Goal: Book appointment/travel/reservation

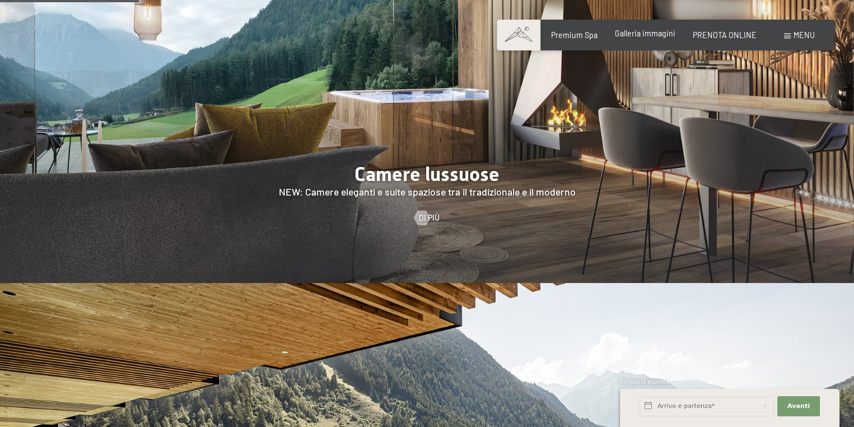
scroll to position [896, 0]
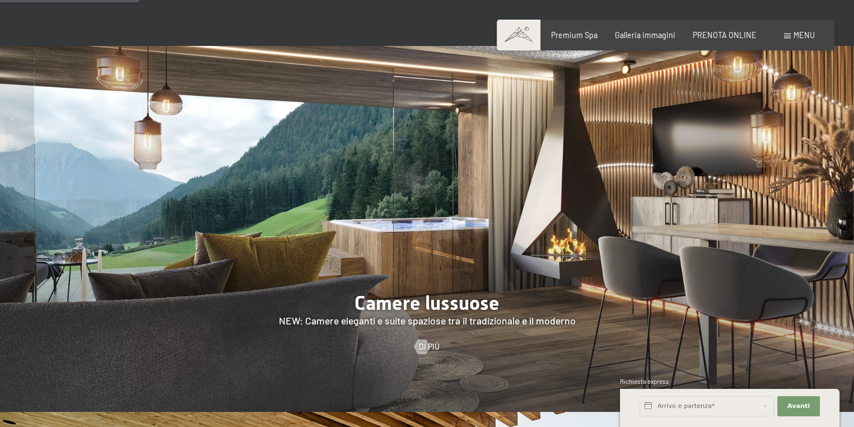
click at [716, 40] on div "PRENOTA ONLINE" at bounding box center [725, 35] width 64 height 11
click at [717, 36] on span "PRENOTA ONLINE" at bounding box center [725, 34] width 64 height 10
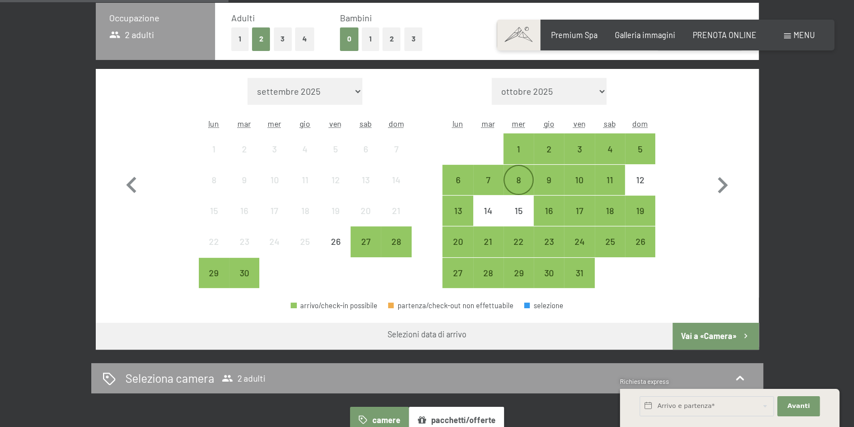
click at [526, 184] on div "8" at bounding box center [519, 189] width 28 height 28
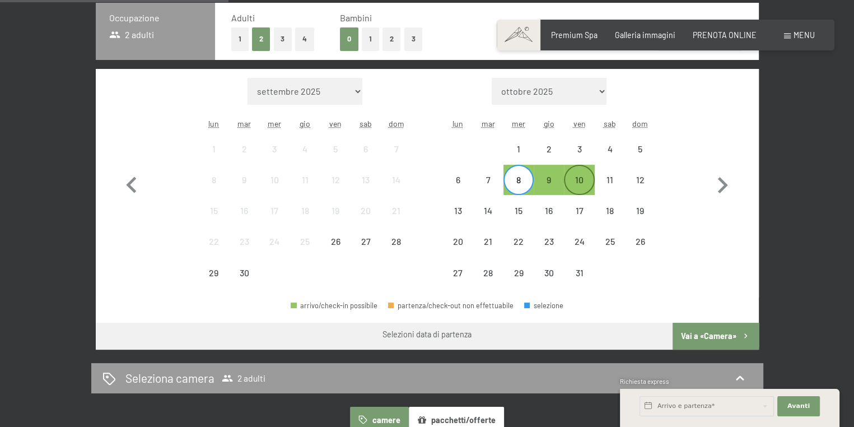
click at [583, 182] on div "10" at bounding box center [579, 189] width 28 height 28
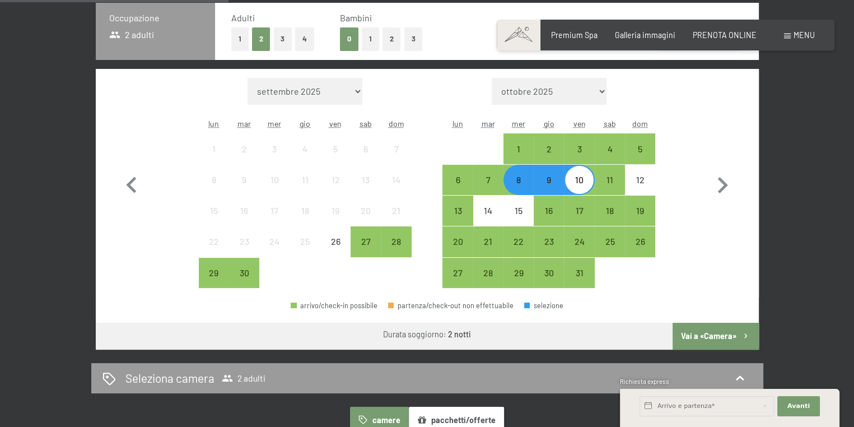
click at [516, 183] on div "8" at bounding box center [519, 189] width 28 height 28
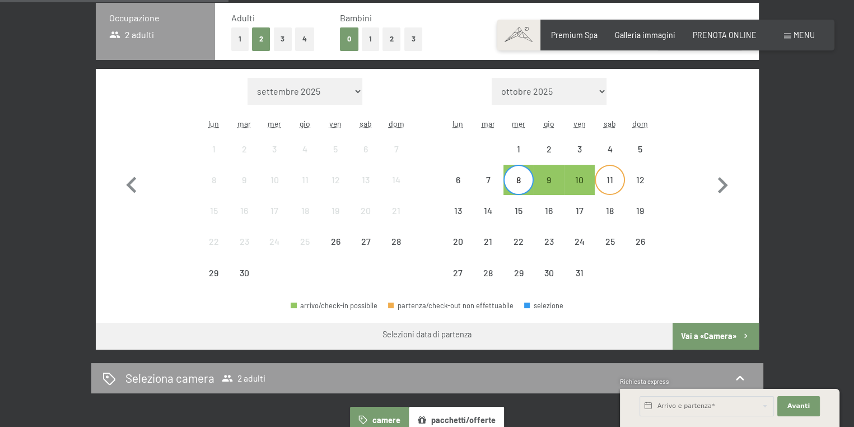
click at [607, 180] on div "11" at bounding box center [610, 189] width 28 height 28
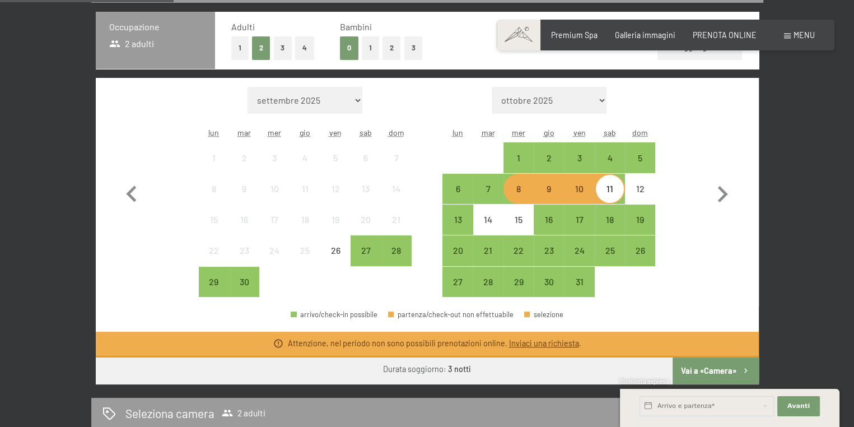
click at [520, 192] on div "8" at bounding box center [519, 198] width 28 height 28
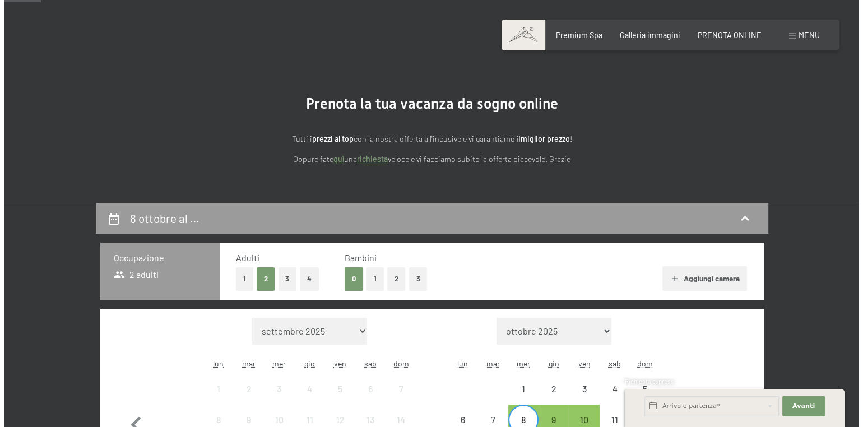
scroll to position [0, 0]
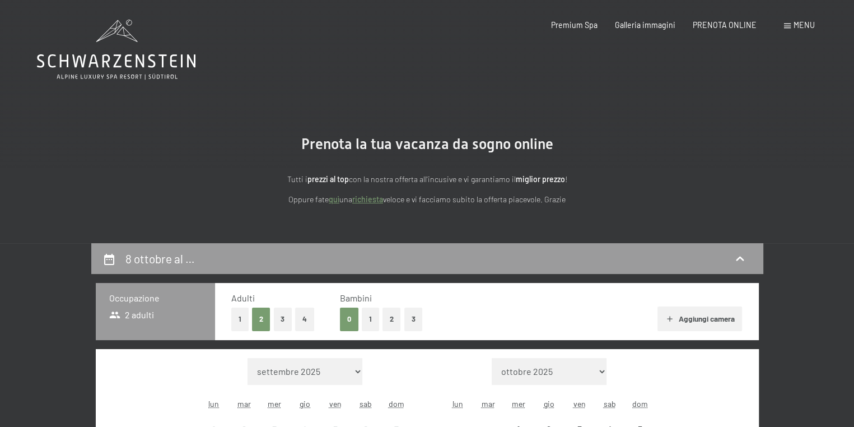
click at [793, 27] on div "Menu" at bounding box center [799, 25] width 31 height 11
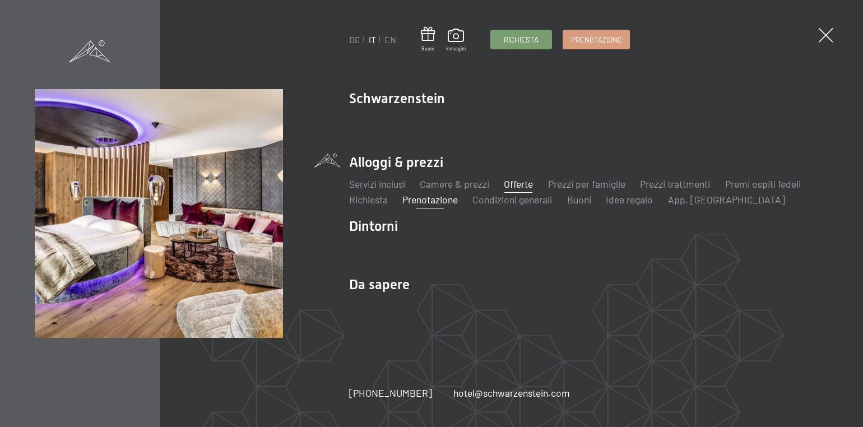
click at [513, 187] on link "Offerte" at bounding box center [518, 184] width 29 height 12
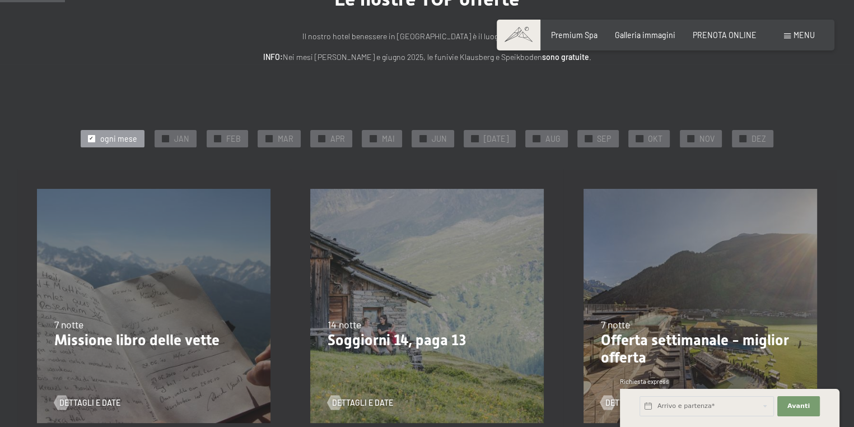
scroll to position [168, 0]
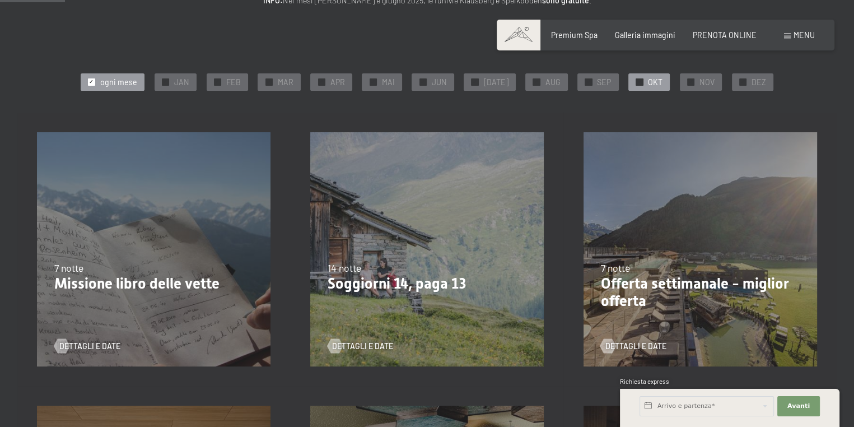
click at [648, 84] on span "OKT" at bounding box center [655, 82] width 15 height 11
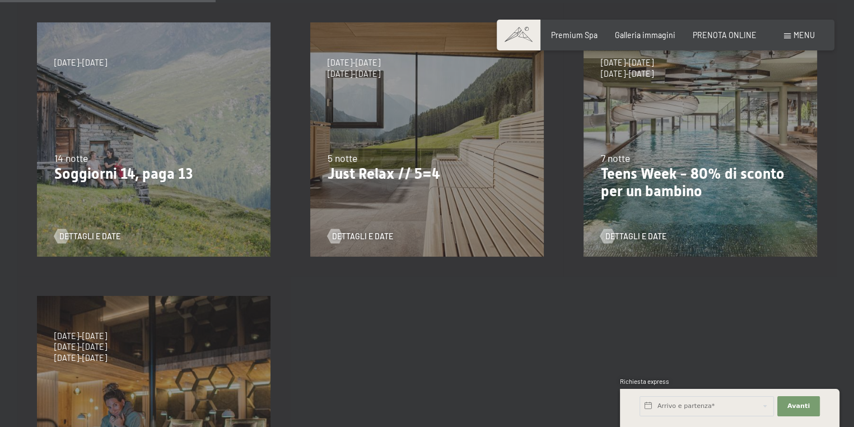
scroll to position [280, 0]
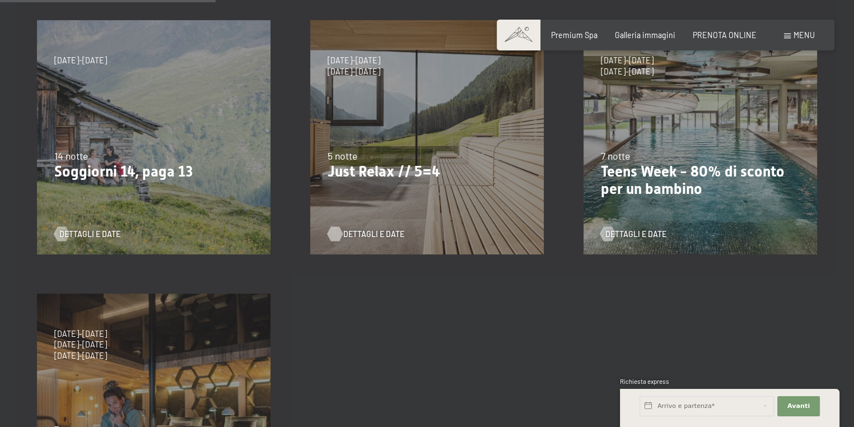
click at [364, 236] on span "Dettagli e Date" at bounding box center [373, 234] width 61 height 11
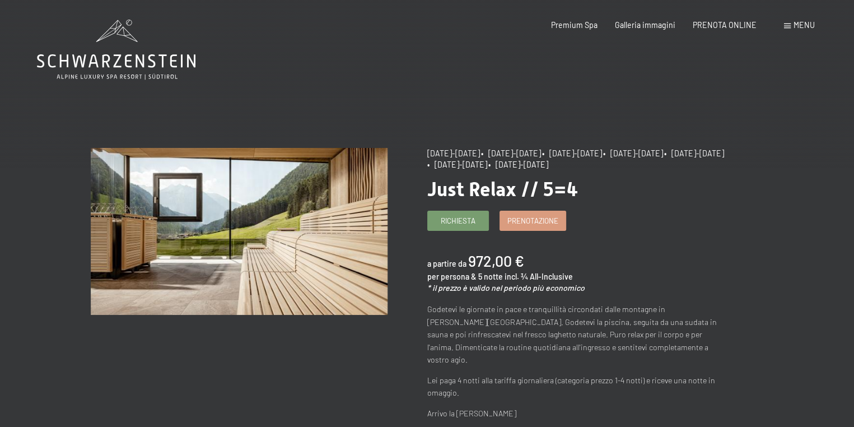
click at [129, 51] on icon at bounding box center [116, 50] width 159 height 60
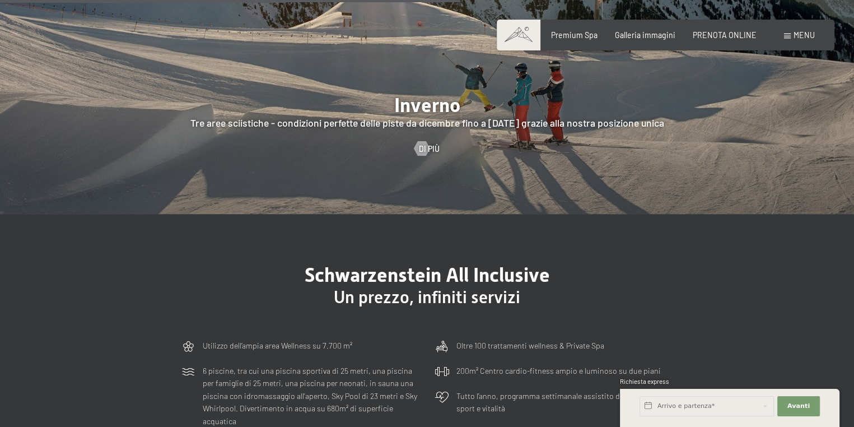
scroll to position [2689, 0]
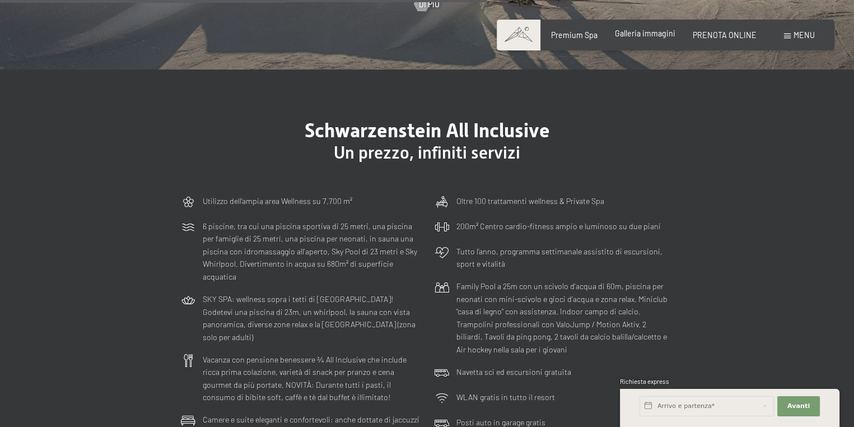
click at [639, 34] on span "Galleria immagini" at bounding box center [645, 34] width 61 height 10
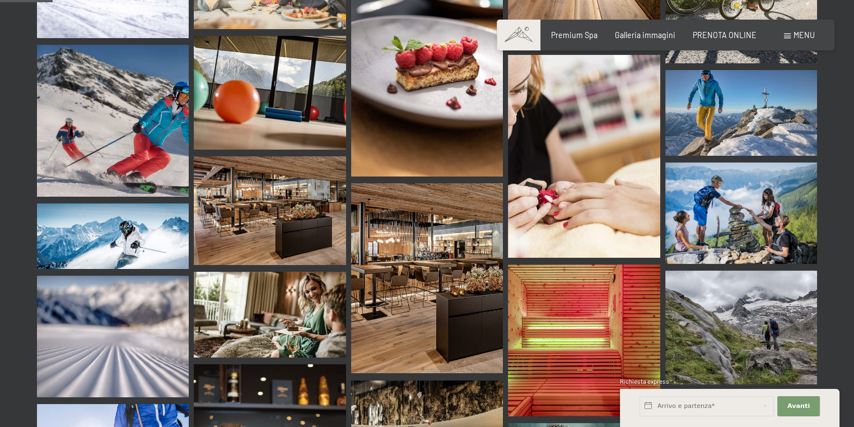
scroll to position [616, 0]
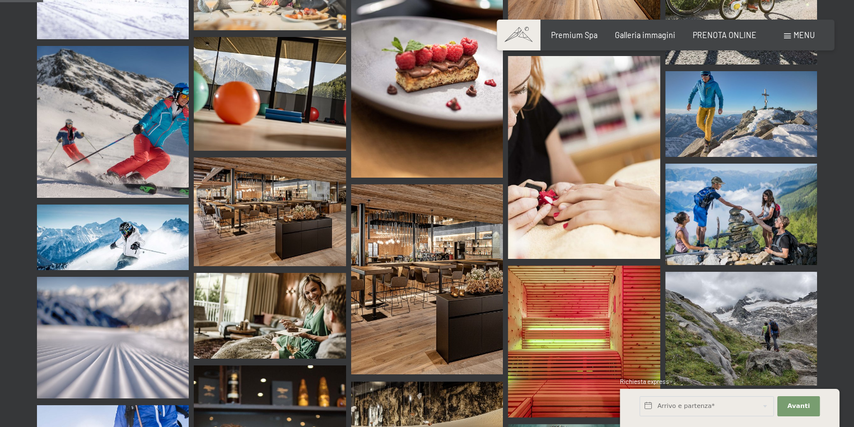
click at [238, 157] on img at bounding box center [270, 211] width 152 height 109
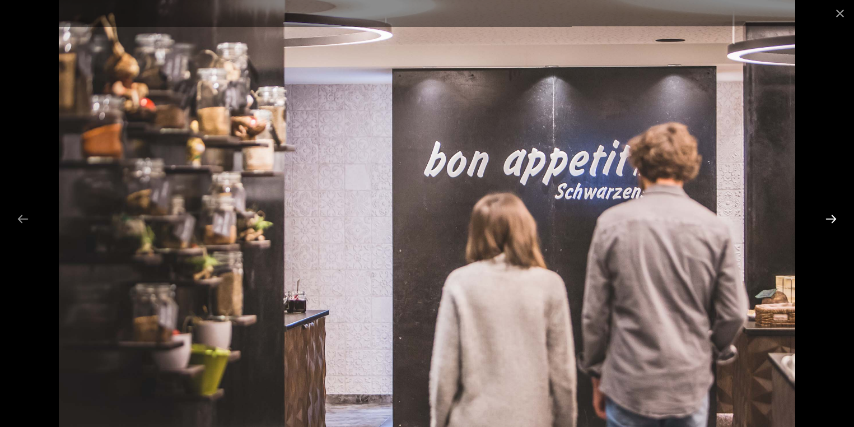
scroll to position [1233, 0]
click at [839, 222] on button "Next slide" at bounding box center [832, 219] width 24 height 22
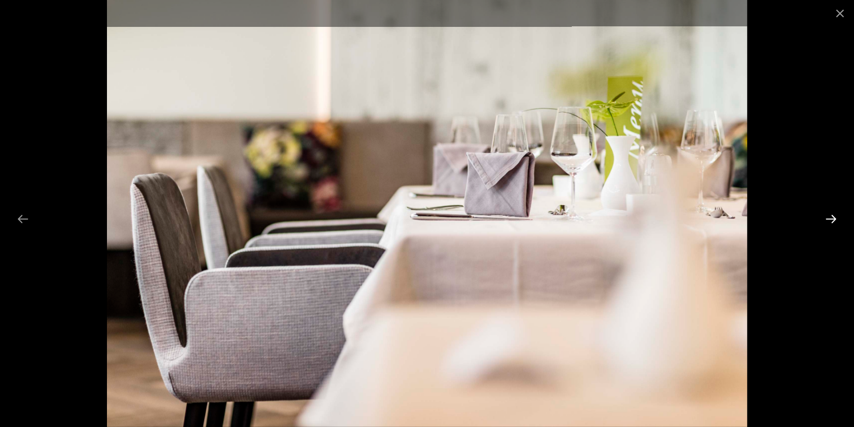
click at [827, 216] on button "Next slide" at bounding box center [832, 219] width 24 height 22
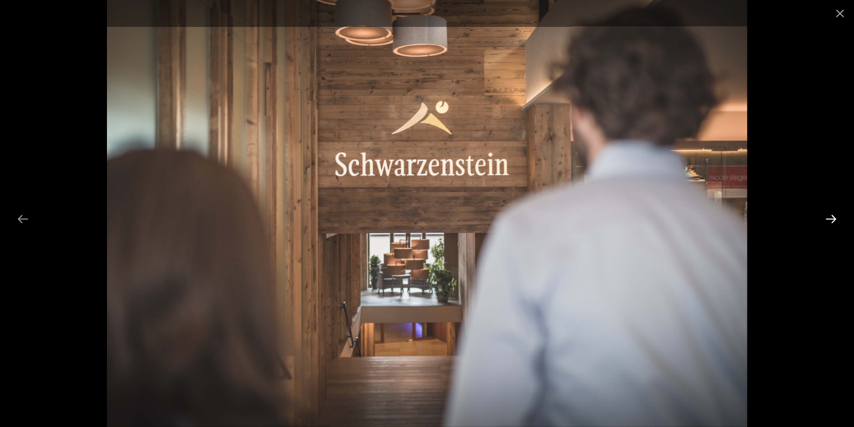
click at [827, 216] on button "Next slide" at bounding box center [832, 219] width 24 height 22
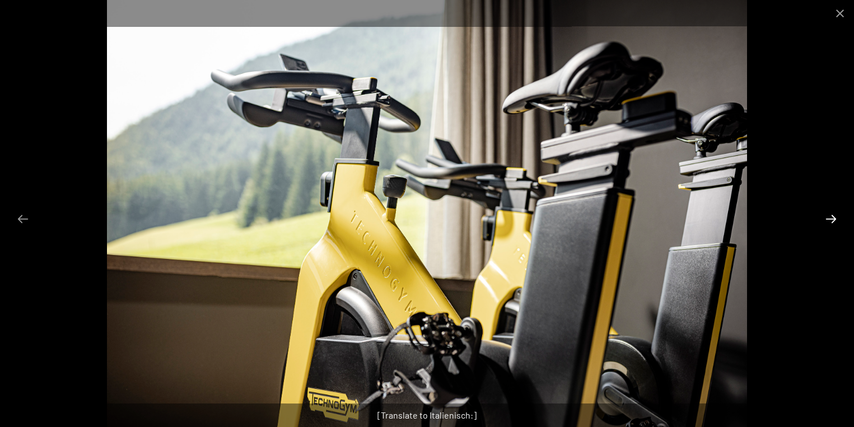
click at [827, 216] on button "Next slide" at bounding box center [832, 219] width 24 height 22
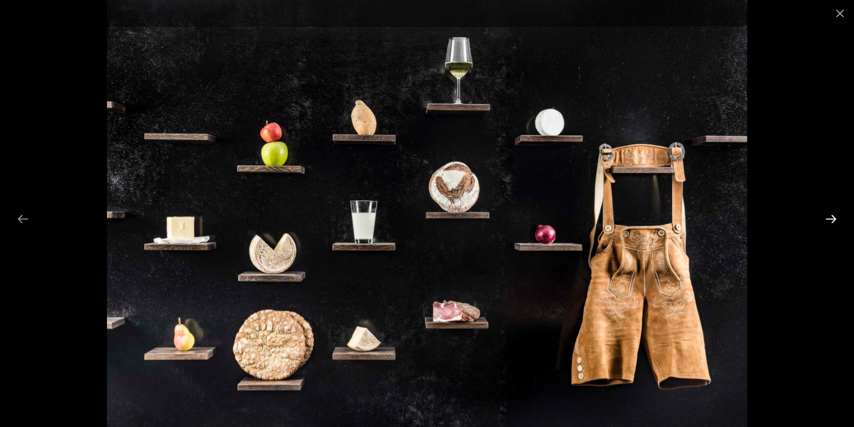
click at [827, 216] on button "Next slide" at bounding box center [832, 219] width 24 height 22
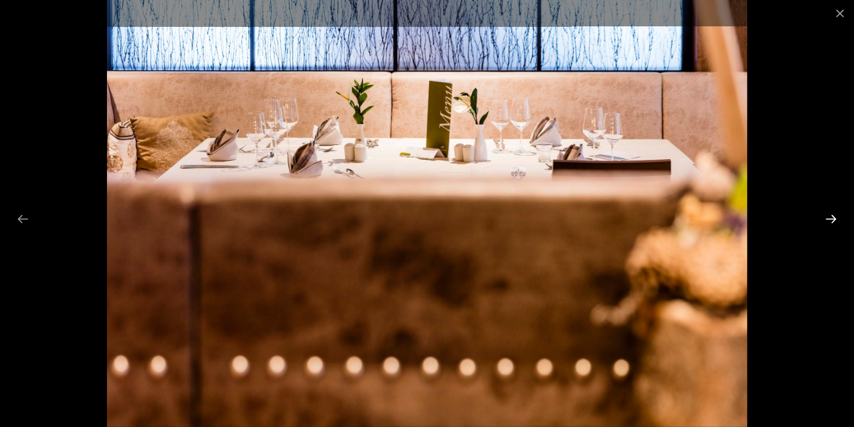
click at [827, 216] on button "Next slide" at bounding box center [832, 219] width 24 height 22
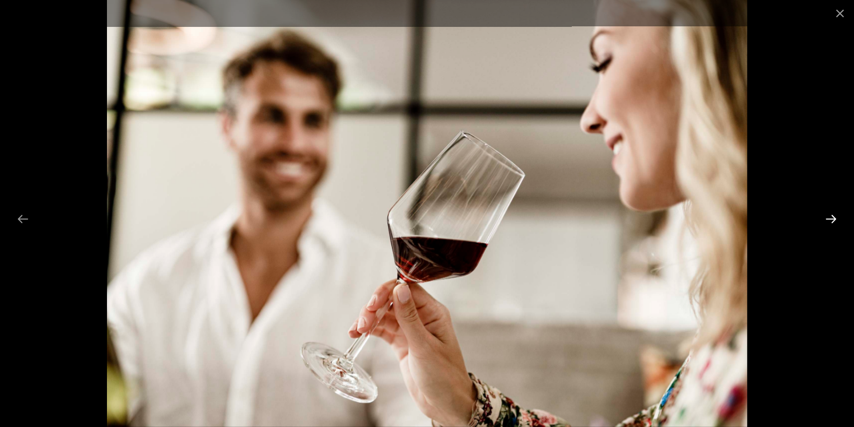
click at [827, 216] on button "Next slide" at bounding box center [832, 219] width 24 height 22
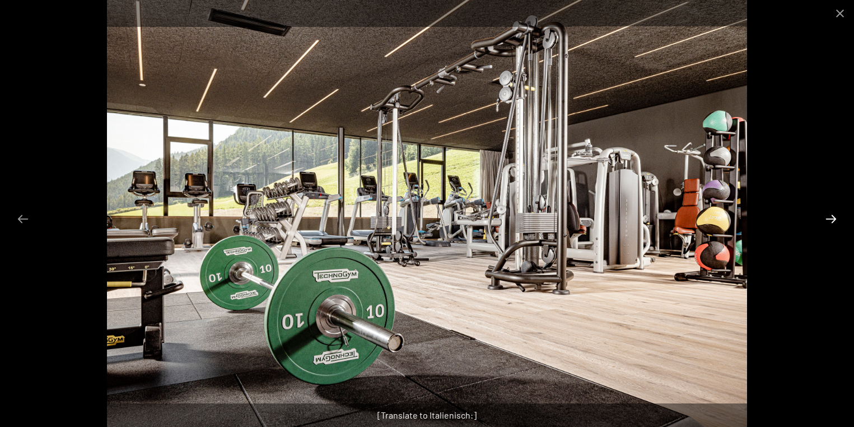
click at [828, 216] on button "Next slide" at bounding box center [832, 219] width 24 height 22
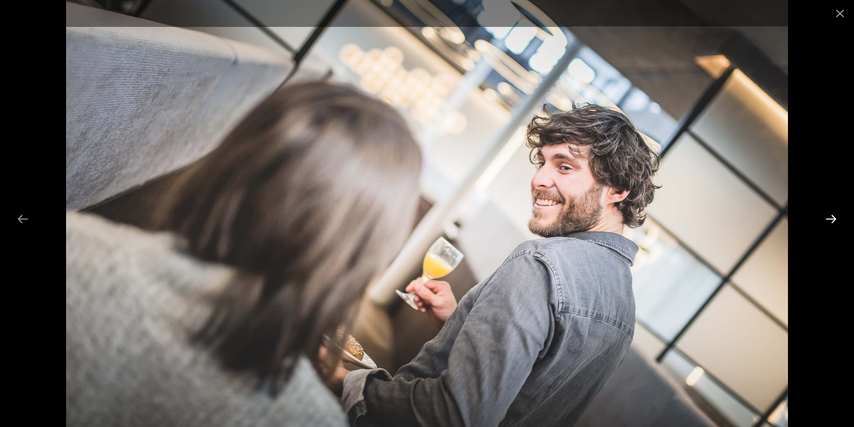
click at [828, 216] on button "Next slide" at bounding box center [832, 219] width 24 height 22
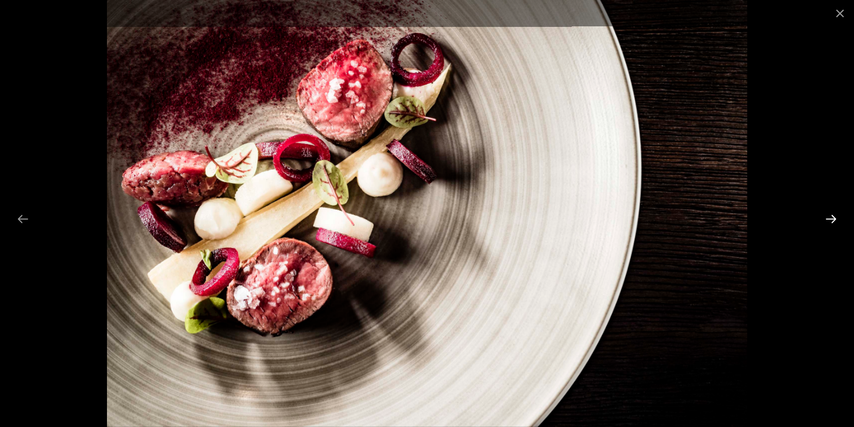
click at [828, 216] on button "Next slide" at bounding box center [832, 219] width 24 height 22
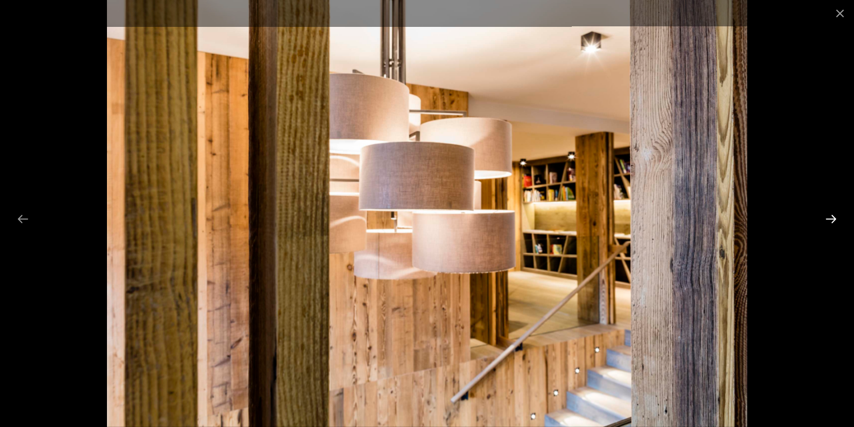
click at [823, 213] on button "Next slide" at bounding box center [832, 219] width 24 height 22
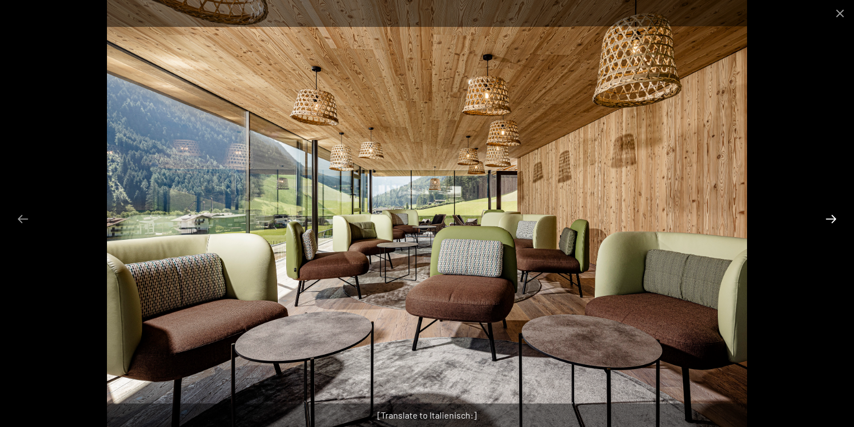
click at [823, 213] on button "Next slide" at bounding box center [832, 219] width 24 height 22
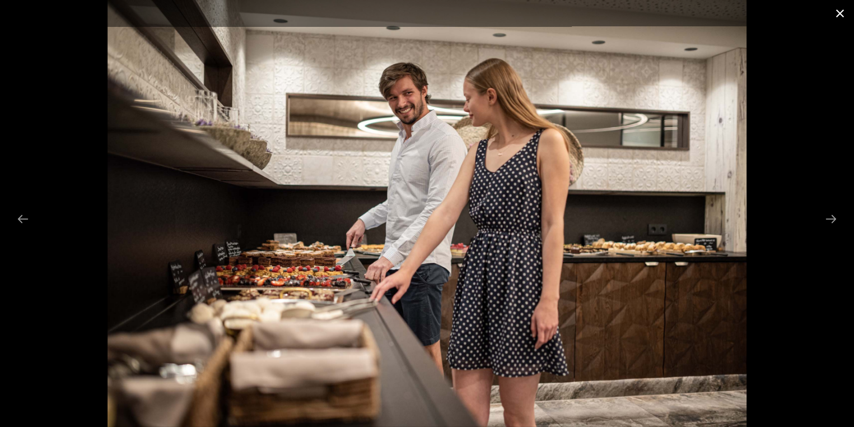
click at [834, 18] on button "Close gallery" at bounding box center [840, 13] width 28 height 26
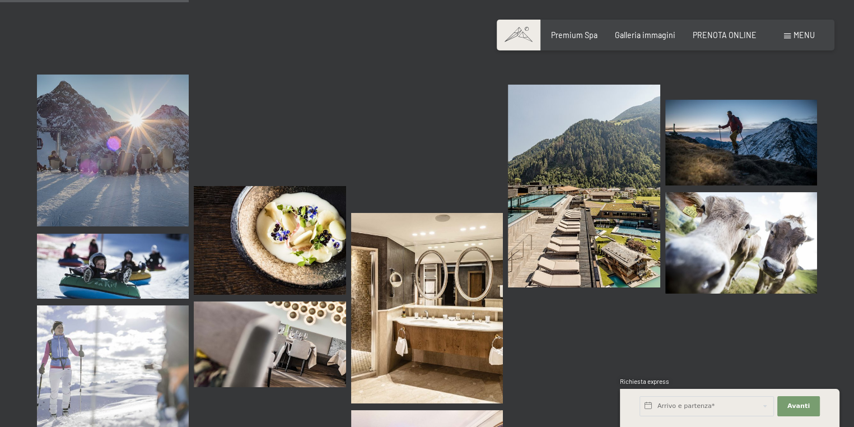
scroll to position [2689, 0]
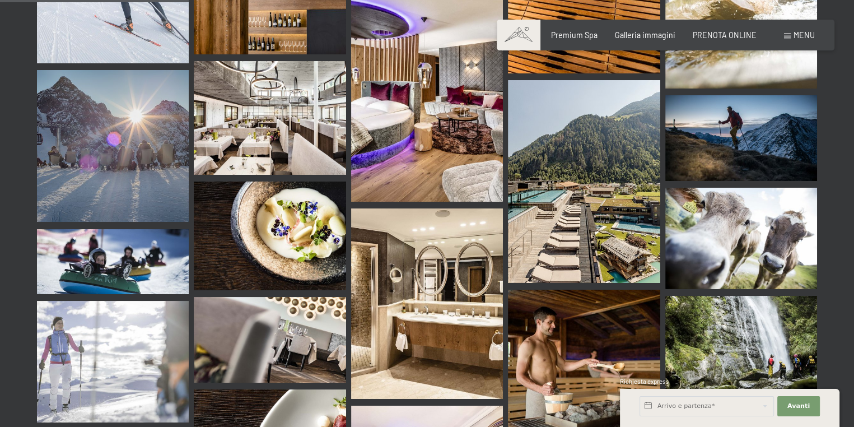
click at [217, 209] on img at bounding box center [270, 236] width 152 height 109
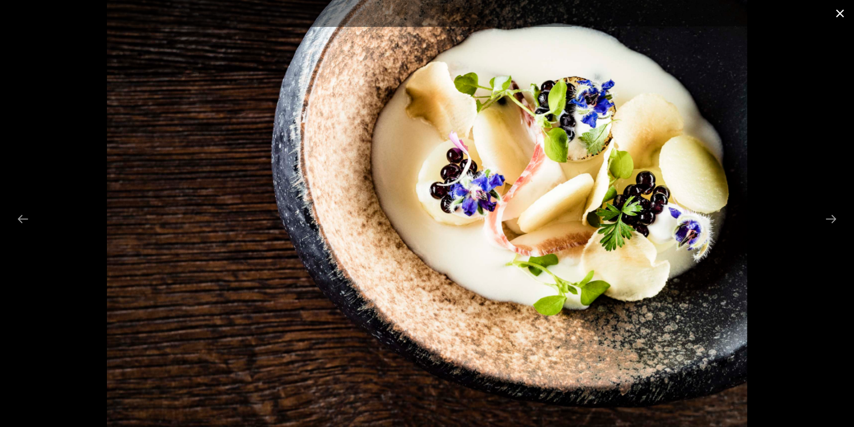
click at [846, 12] on button "Close gallery" at bounding box center [840, 13] width 28 height 26
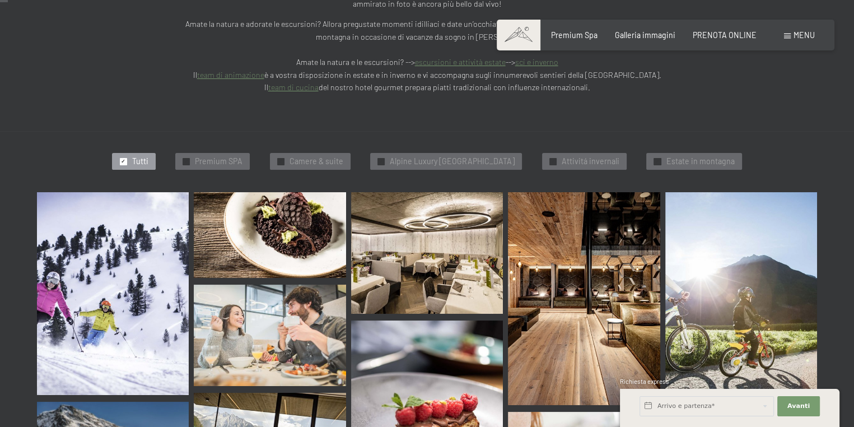
scroll to position [112, 0]
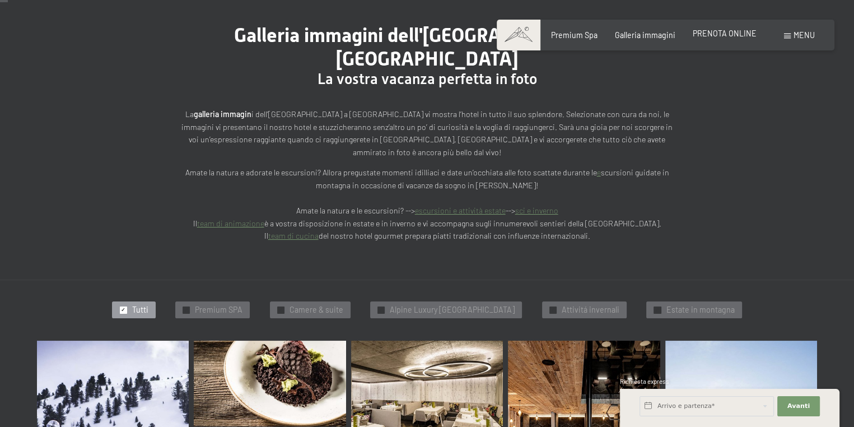
click at [744, 36] on span "PRENOTA ONLINE" at bounding box center [725, 34] width 64 height 10
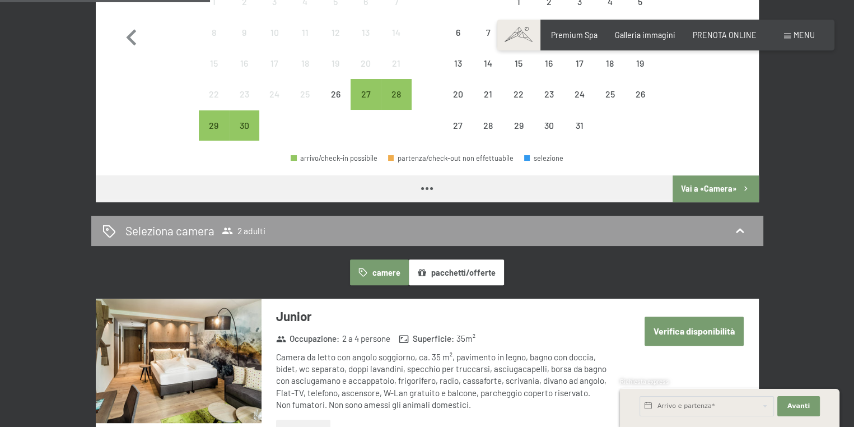
scroll to position [280, 0]
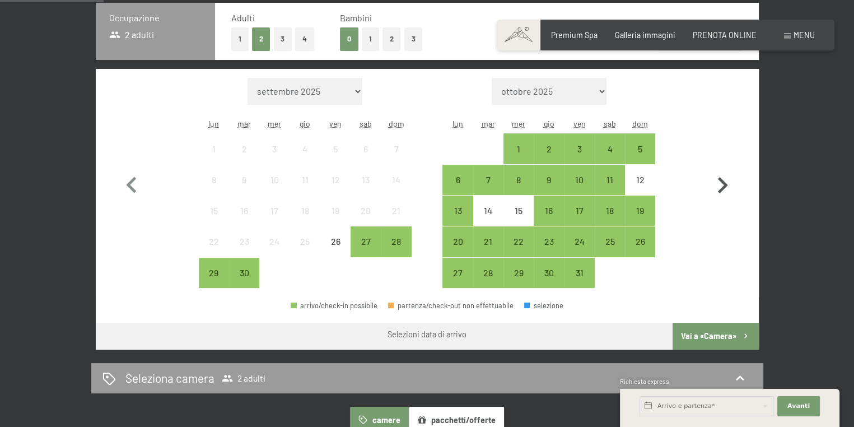
click at [737, 182] on icon "button" at bounding box center [723, 185] width 32 height 32
select select "[DATE]"
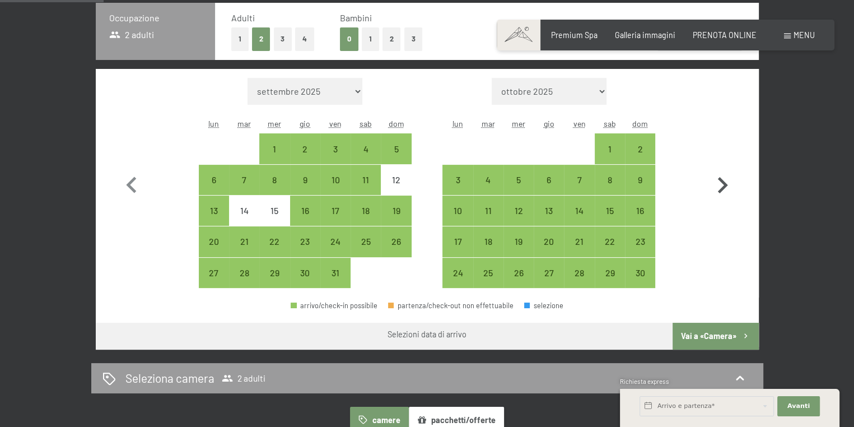
click at [724, 185] on icon "button" at bounding box center [723, 185] width 10 height 16
select select "[DATE]"
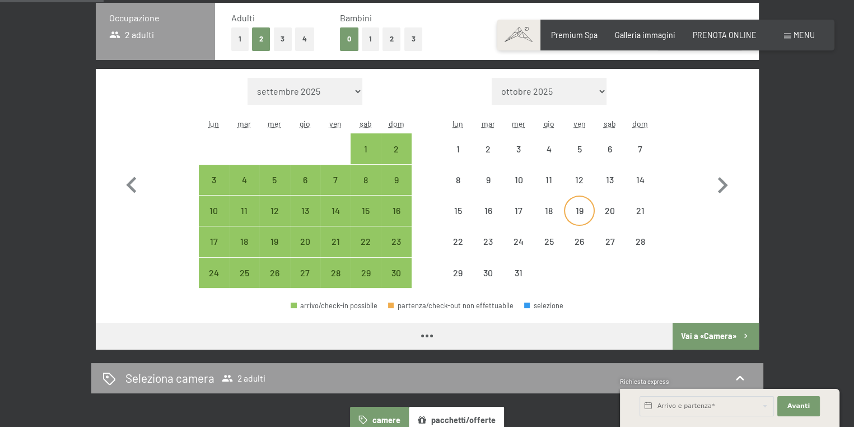
select select "[DATE]"
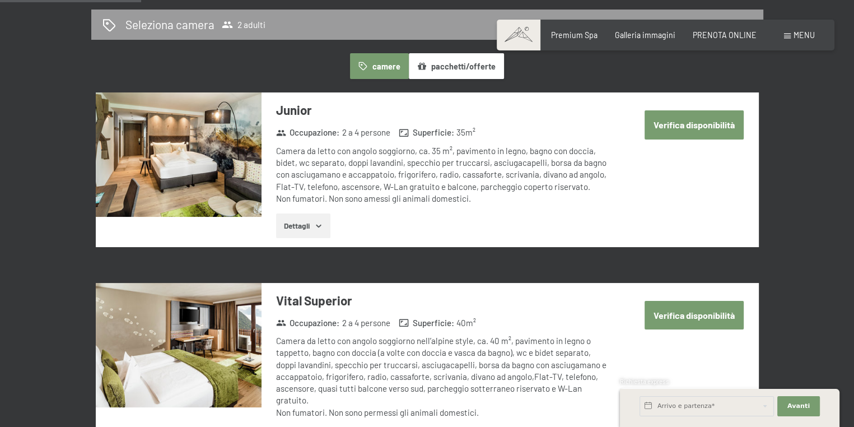
scroll to position [616, 0]
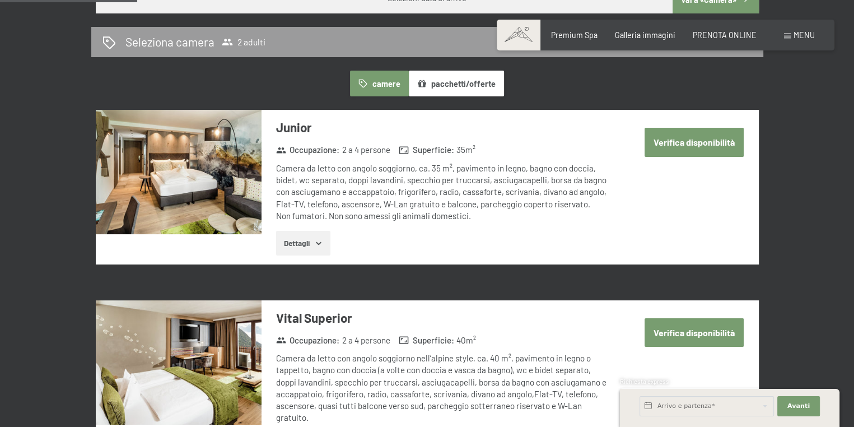
click at [180, 221] on img at bounding box center [179, 172] width 166 height 124
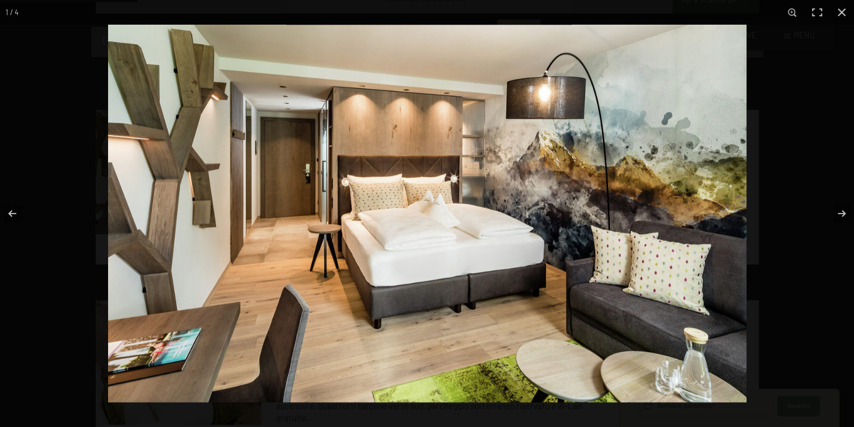
click at [839, 12] on button "button" at bounding box center [842, 12] width 25 height 25
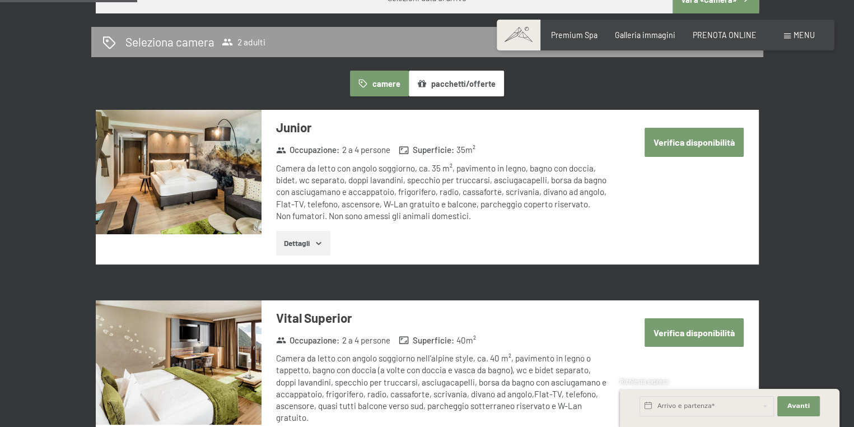
click at [231, 157] on img at bounding box center [179, 172] width 166 height 124
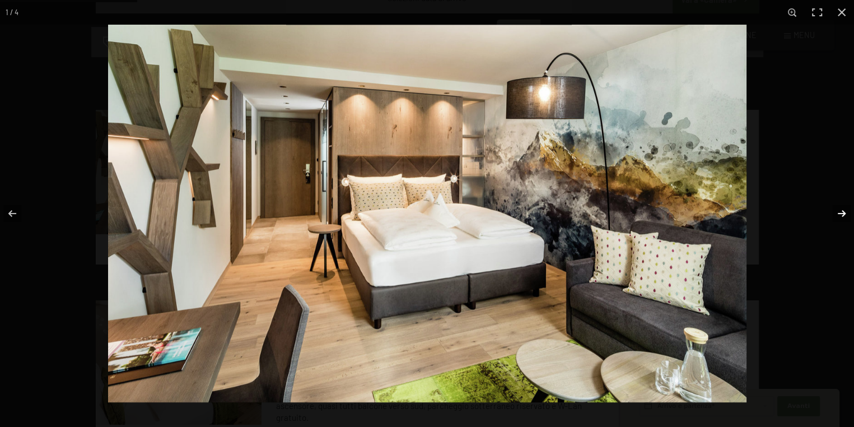
click at [841, 210] on button "button" at bounding box center [834, 213] width 39 height 56
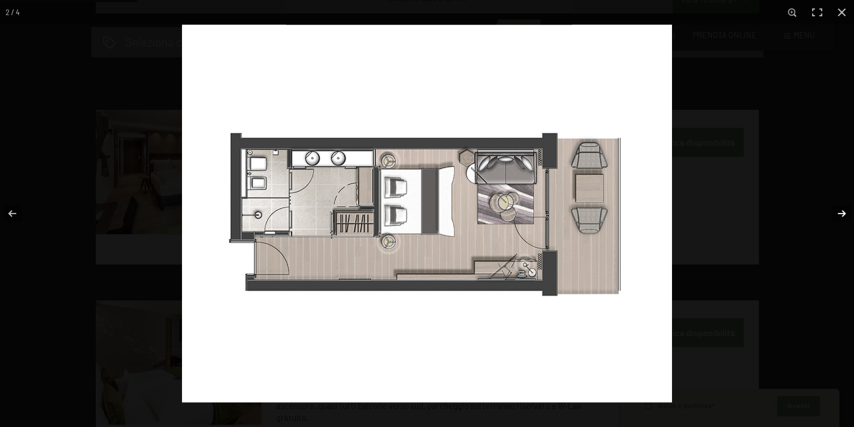
click at [842, 220] on button "button" at bounding box center [834, 213] width 39 height 56
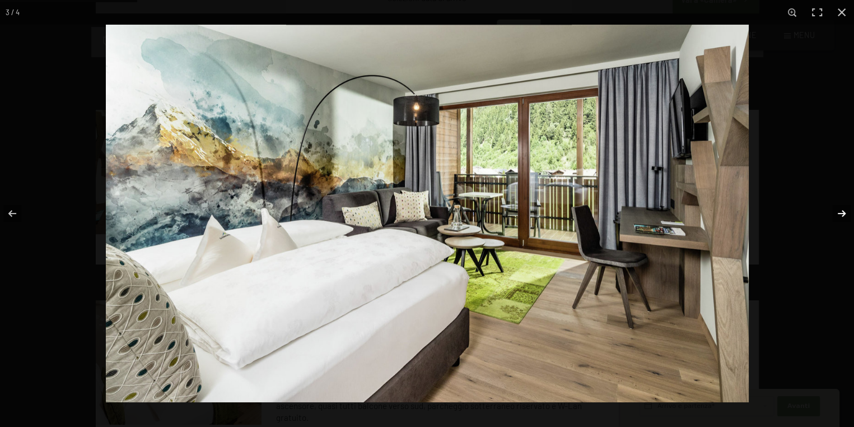
click at [843, 218] on button "button" at bounding box center [834, 213] width 39 height 56
click at [789, 152] on div at bounding box center [533, 238] width 854 height 427
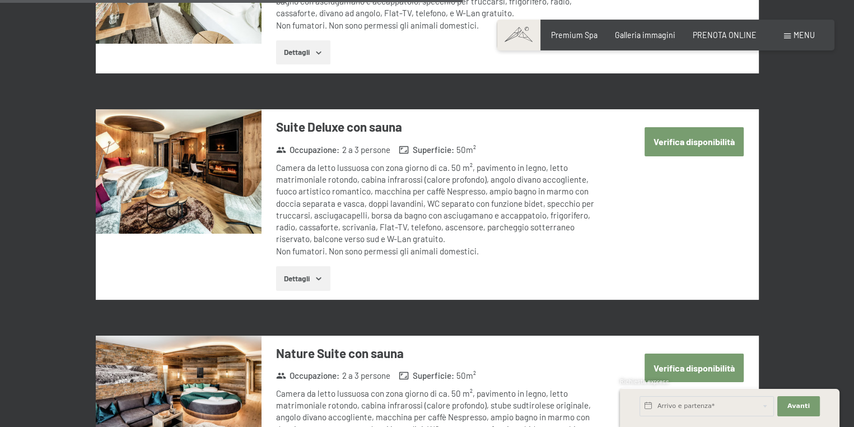
scroll to position [2017, 0]
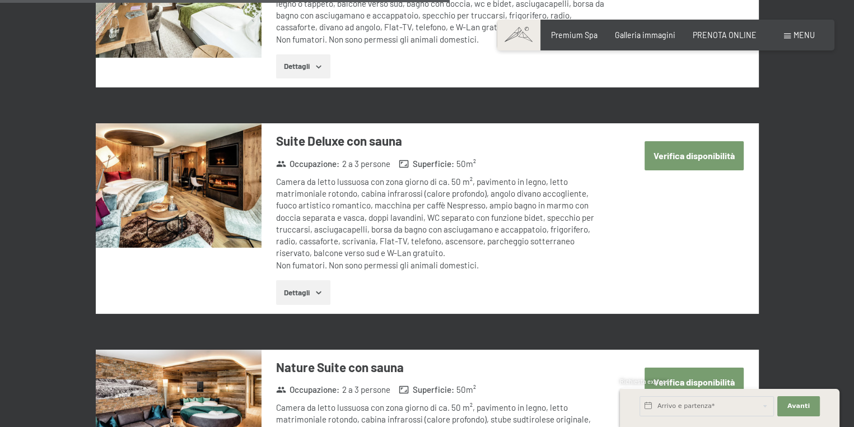
click at [206, 175] on img at bounding box center [179, 185] width 166 height 124
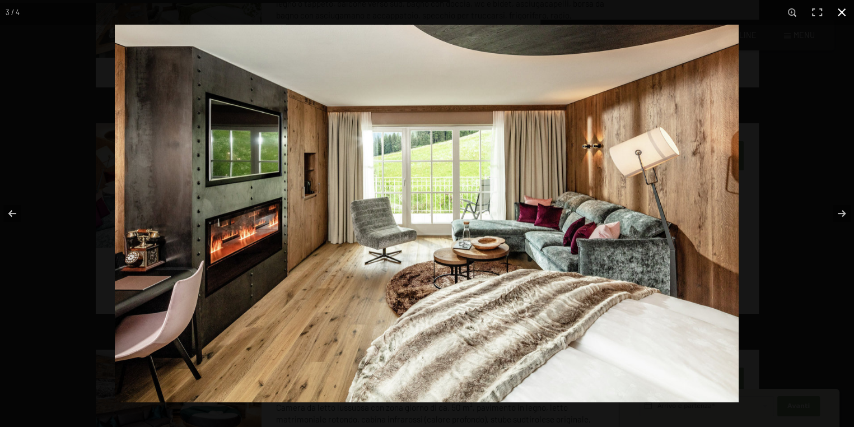
click at [836, 14] on button "button" at bounding box center [842, 12] width 25 height 25
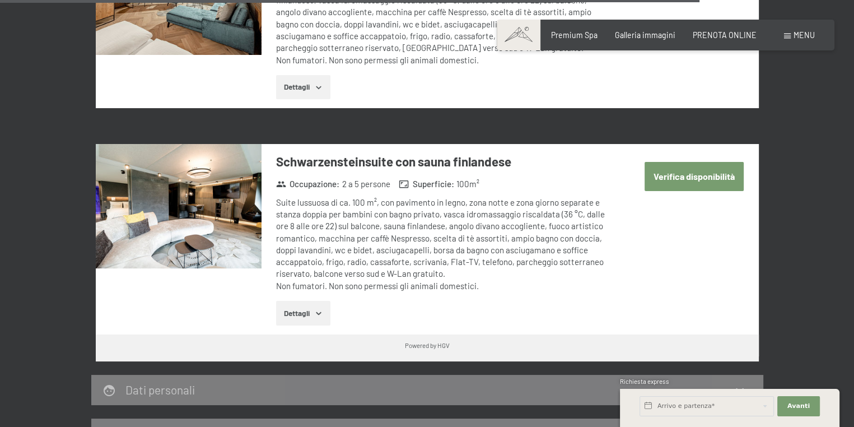
click at [229, 160] on img at bounding box center [179, 206] width 166 height 124
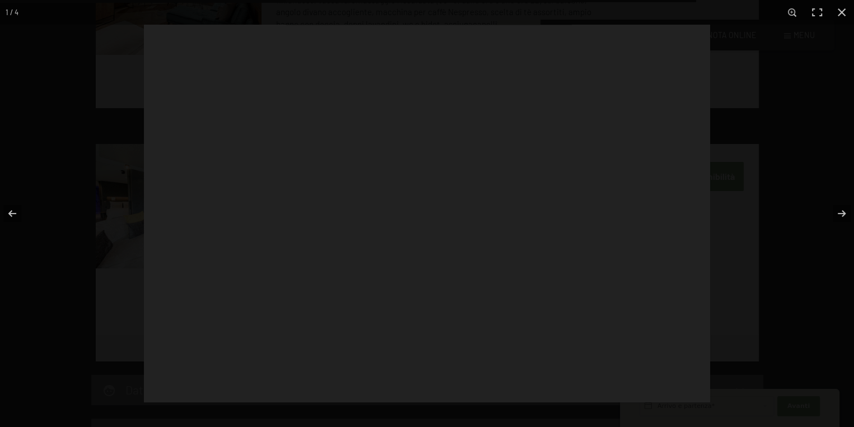
scroll to position [3082, 0]
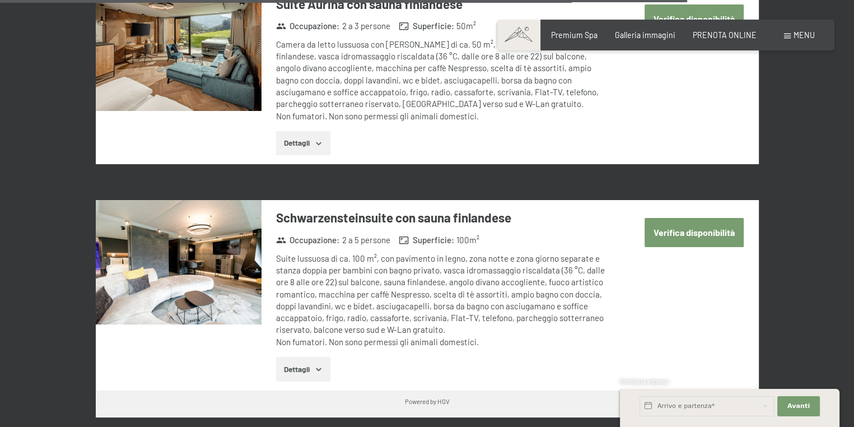
click at [0, 0] on div at bounding box center [0, 0] width 0 height 0
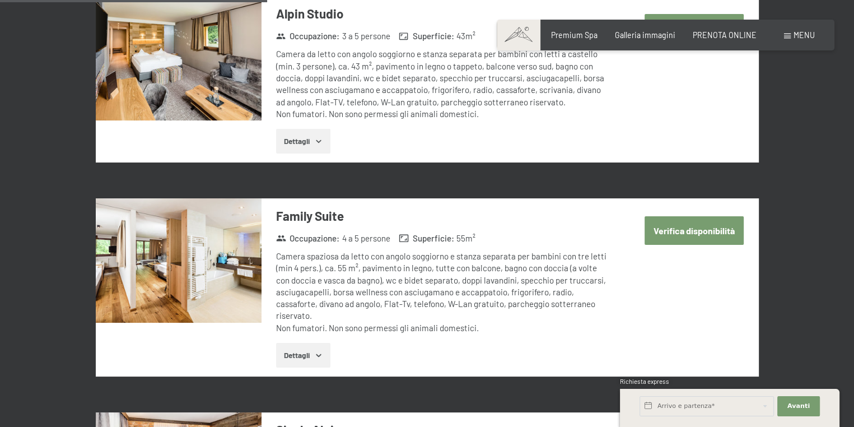
scroll to position [1198, 0]
